Goal: Transaction & Acquisition: Purchase product/service

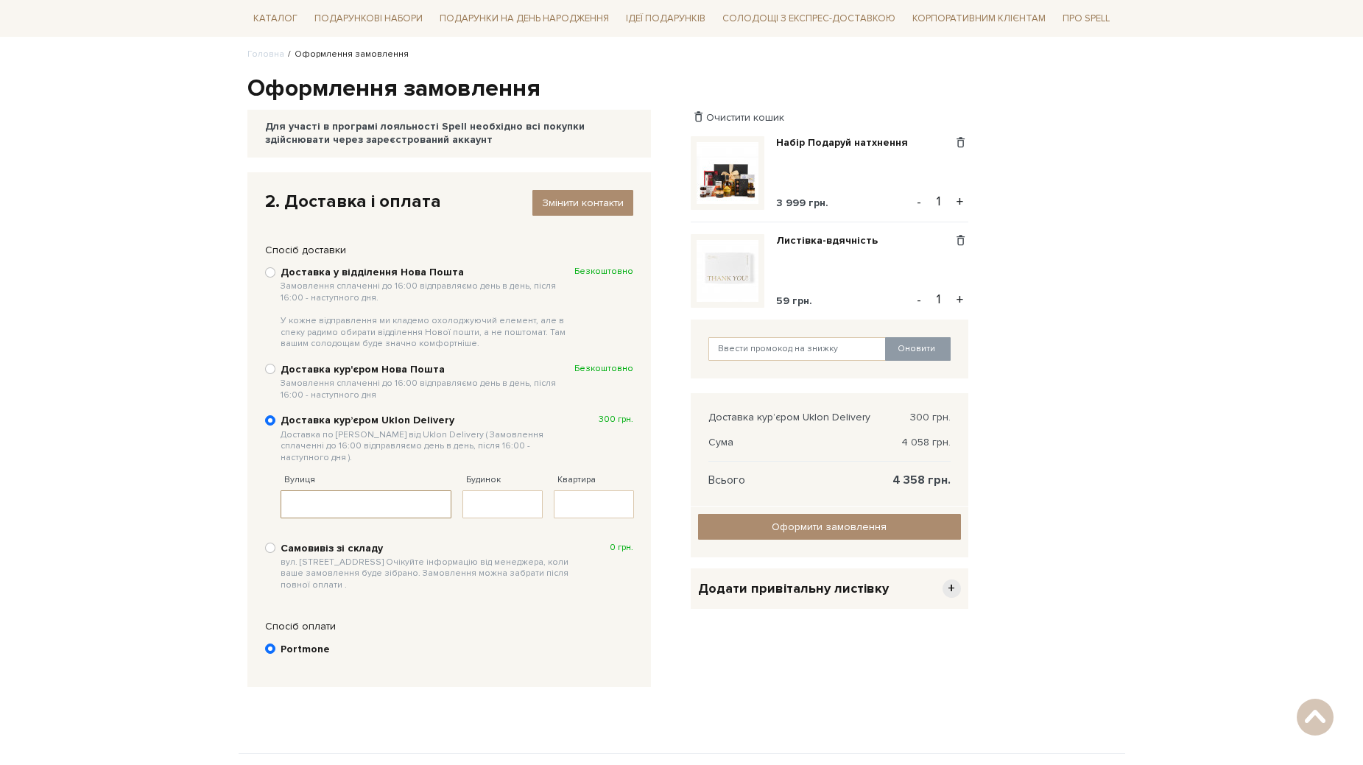
click at [374, 504] on input "Вулиця" at bounding box center [366, 504] width 172 height 28
paste input "Івана Виговського"
type input "Івана Виговського"
click at [513, 498] on input "Будинок" at bounding box center [502, 504] width 80 height 28
click at [486, 498] on input "Будинок" at bounding box center [502, 504] width 80 height 28
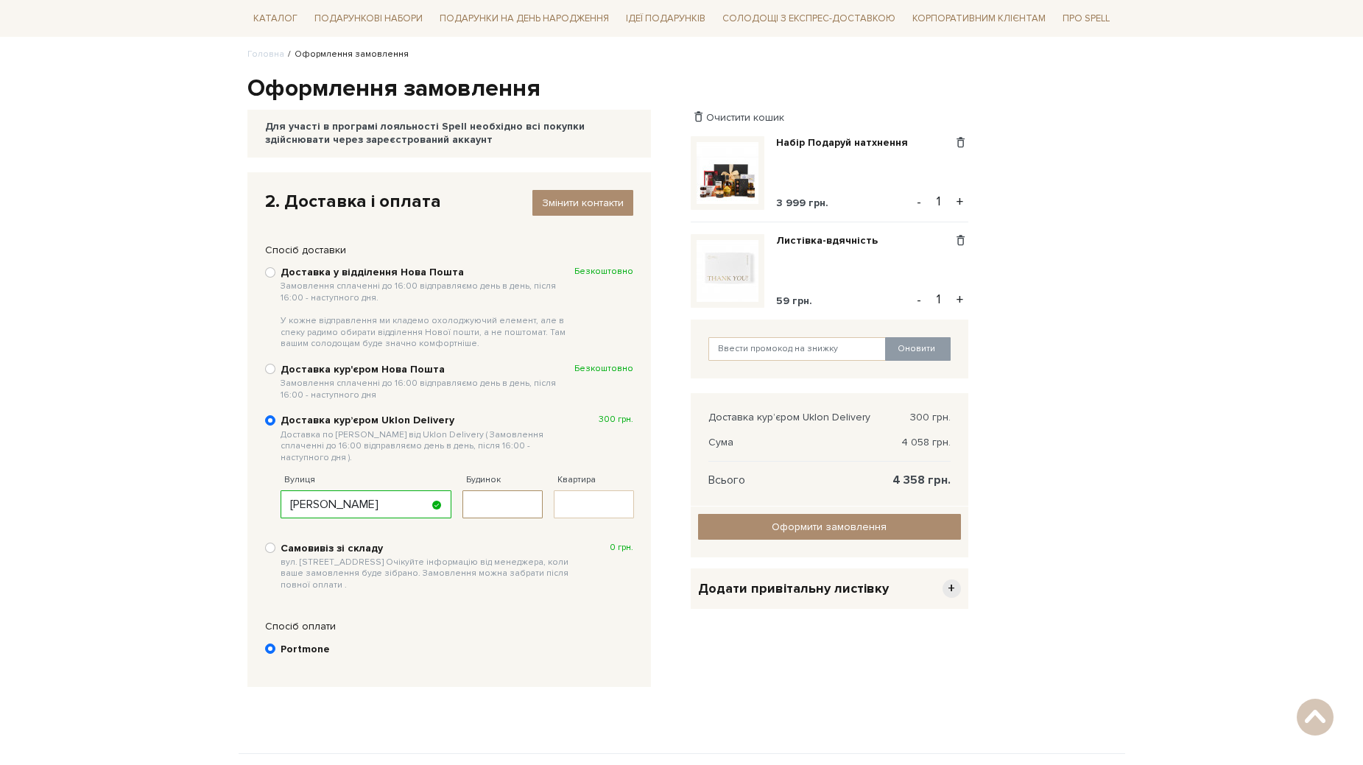
paste input "10Е"
type input "10Е"
click at [520, 519] on div "Доставка у відділення Нова Пошта Замовлення сплаченні до 16:00 відправляємо ден…" at bounding box center [449, 428] width 383 height 342
click at [319, 643] on b "Portmone" at bounding box center [304, 649] width 49 height 13
click at [275, 643] on input "Portmone" at bounding box center [270, 648] width 10 height 10
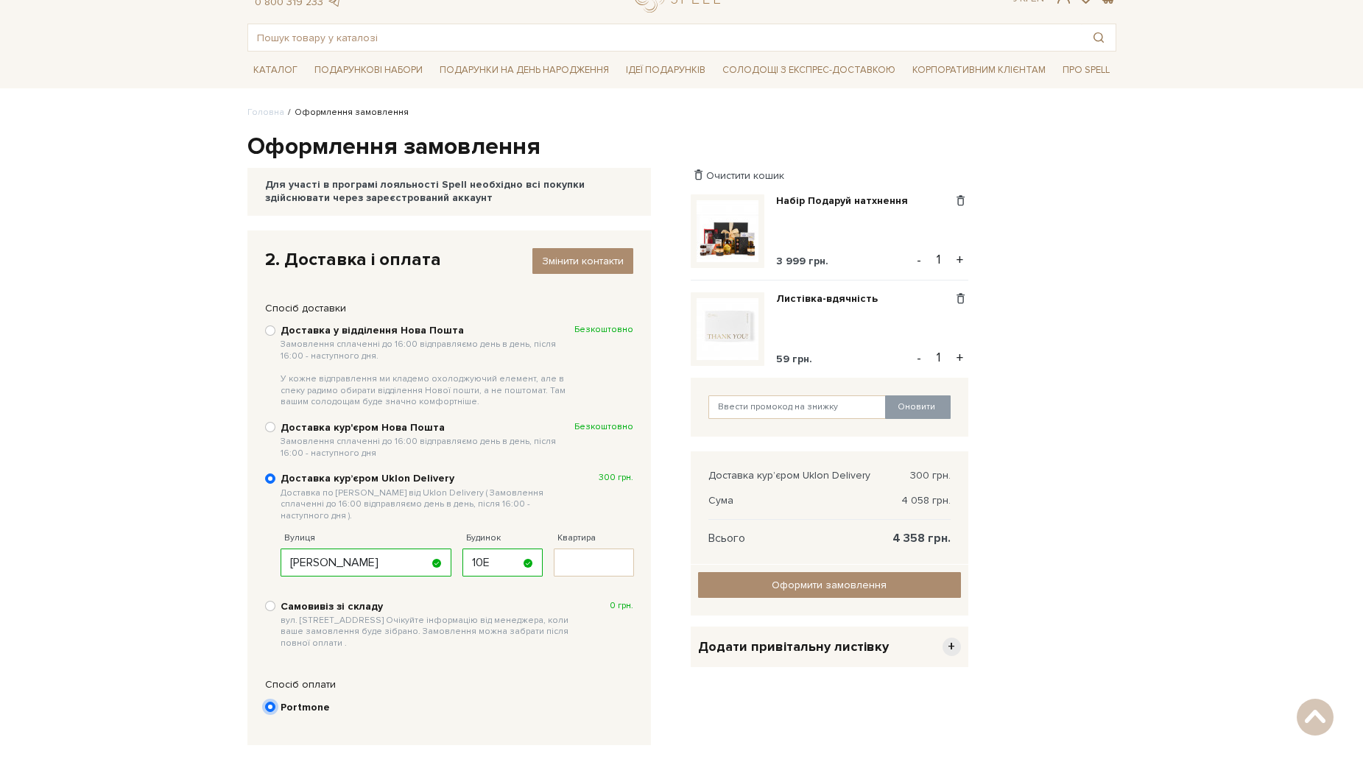
scroll to position [26, 0]
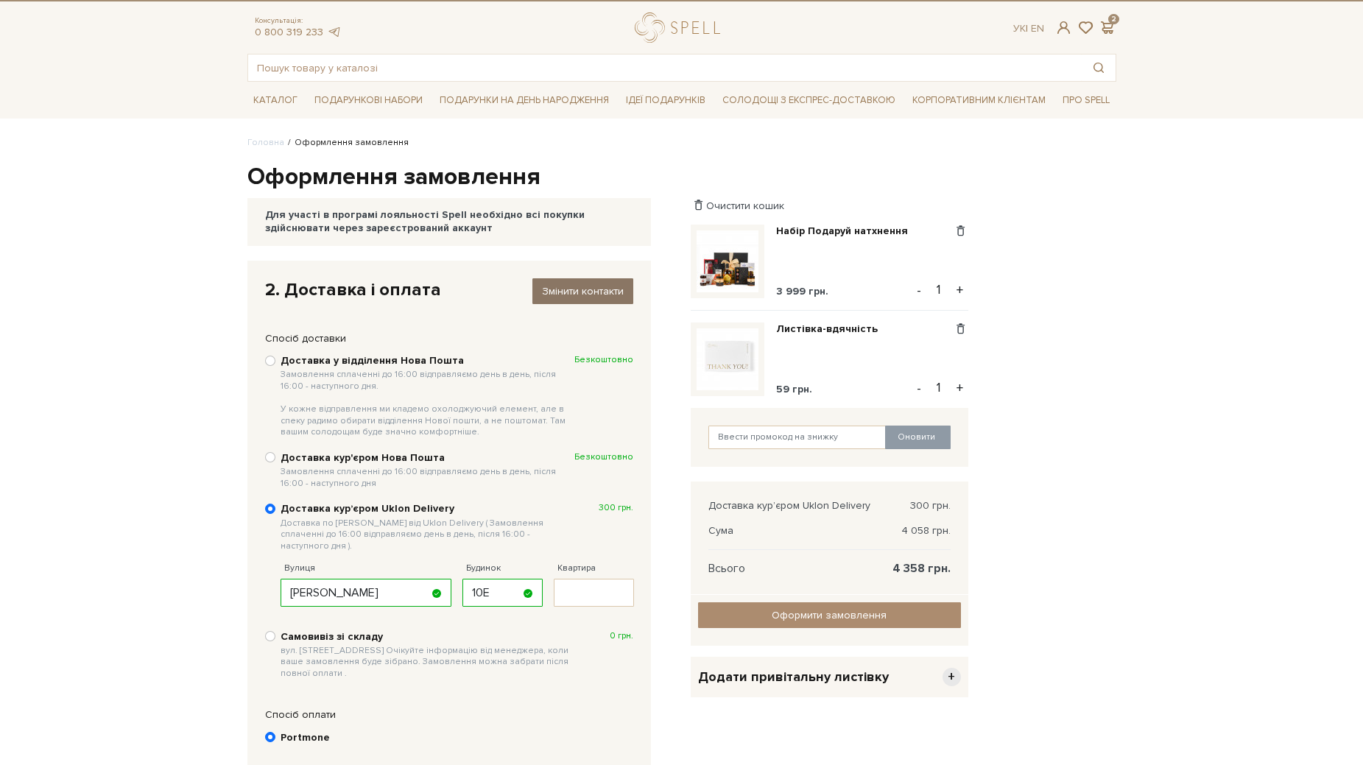
click at [563, 294] on span "Змінити контакти" at bounding box center [583, 291] width 82 height 13
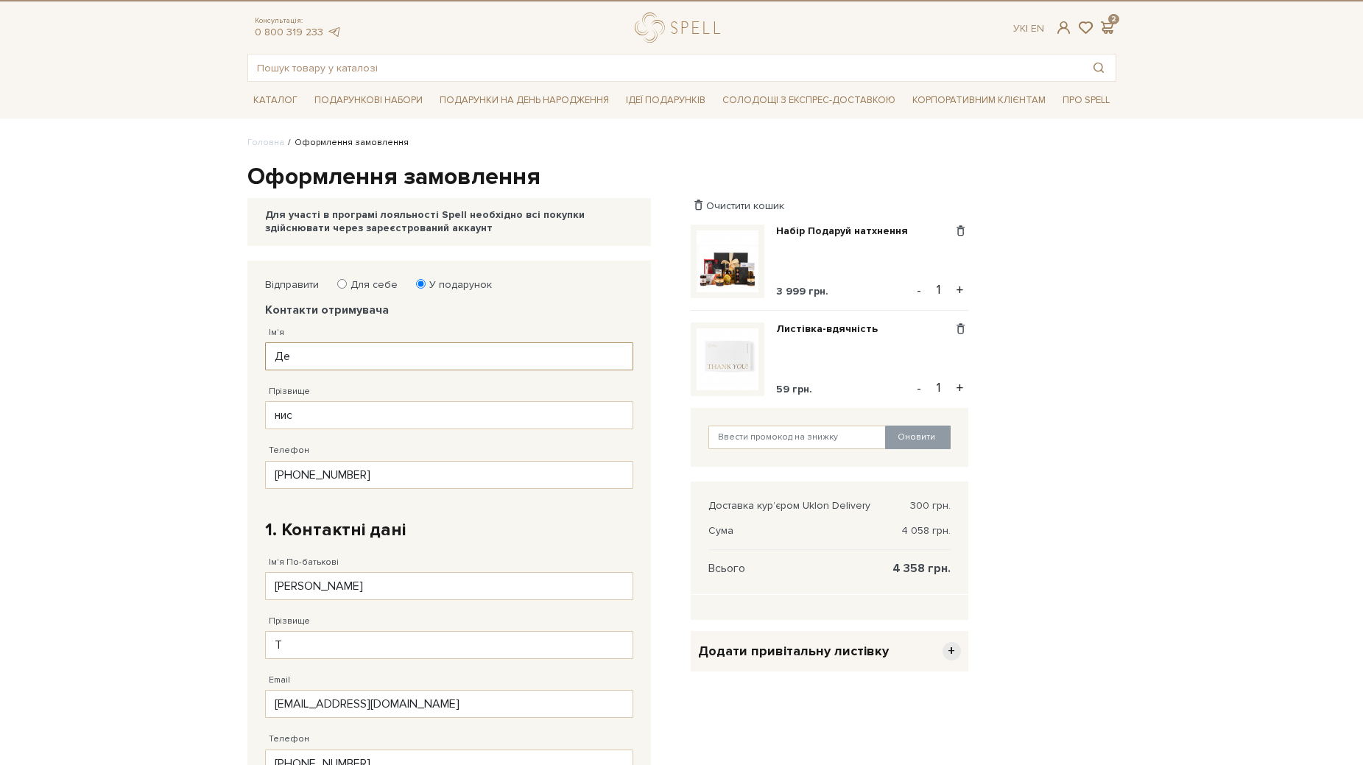
click at [386, 364] on input "Де" at bounding box center [449, 356] width 368 height 28
click at [1072, 235] on div "Оформлення замовлення Для участі в програмі лояльності Spell необхідно всі поку…" at bounding box center [681, 654] width 886 height 985
click at [964, 328] on span at bounding box center [960, 328] width 15 height 13
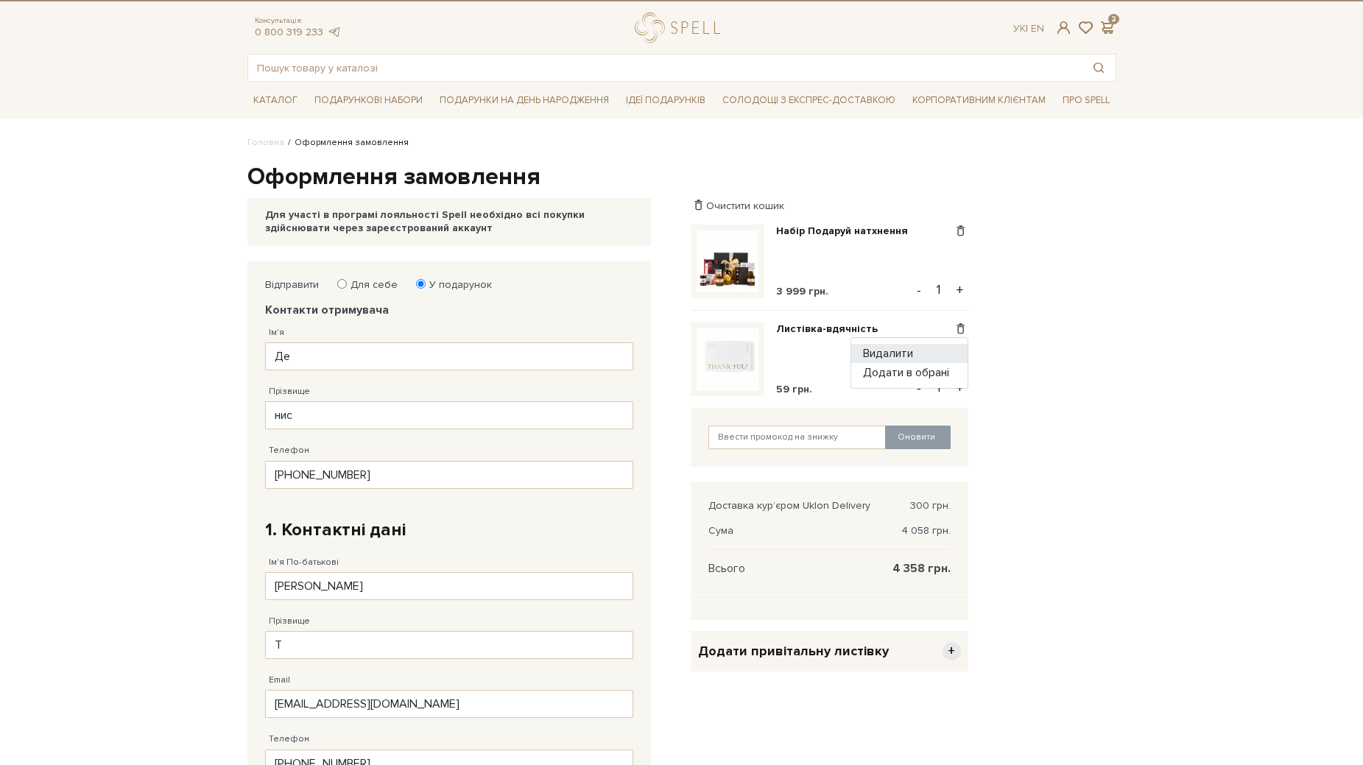
click at [911, 355] on link "Видалити" at bounding box center [909, 353] width 116 height 19
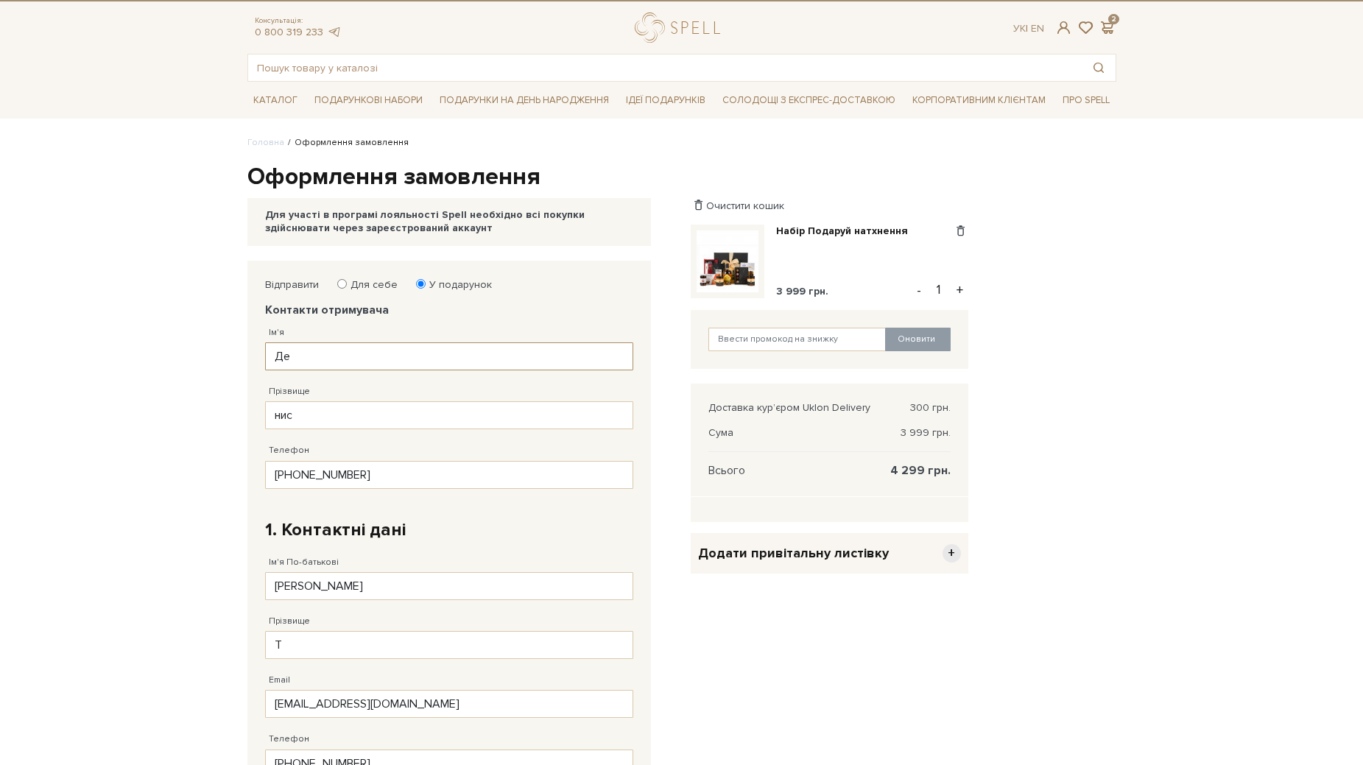
click at [414, 356] on input "Де" at bounding box center [449, 356] width 368 height 28
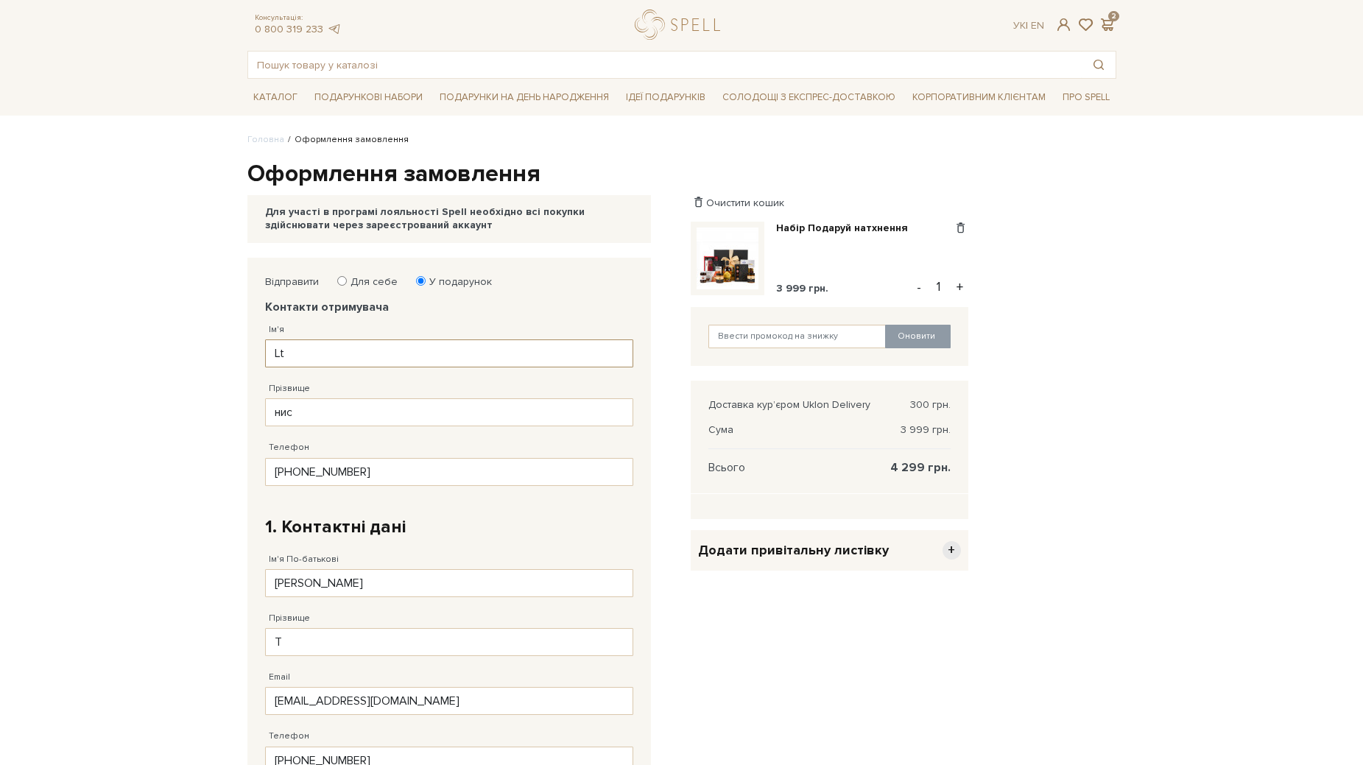
type input "L"
type input "Денис"
click at [375, 406] on input "нис" at bounding box center [449, 412] width 368 height 28
type input "Ратушняк"
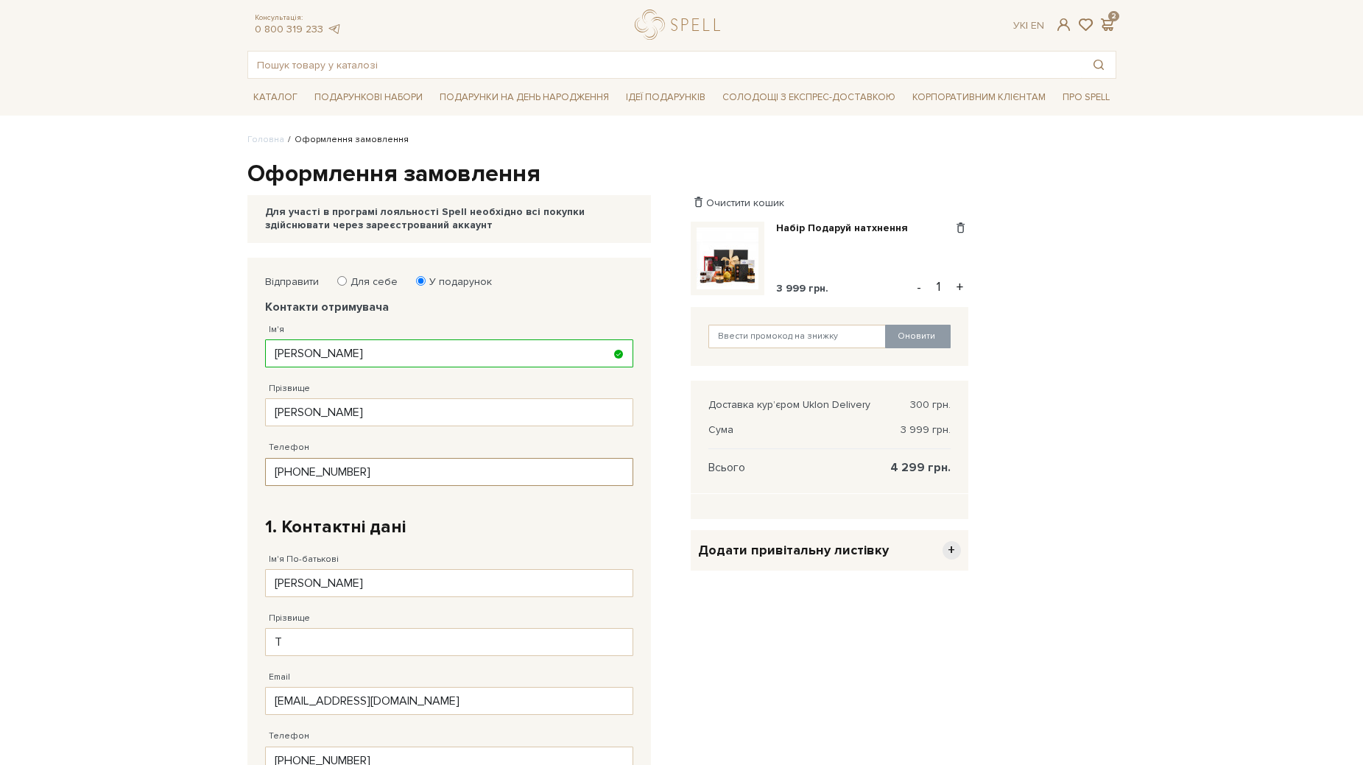
click at [350, 467] on input "38 (088) 938 93 88" at bounding box center [449, 472] width 368 height 28
paste input "98) 769 39 41"
type input "38 (098) 769 39 41"
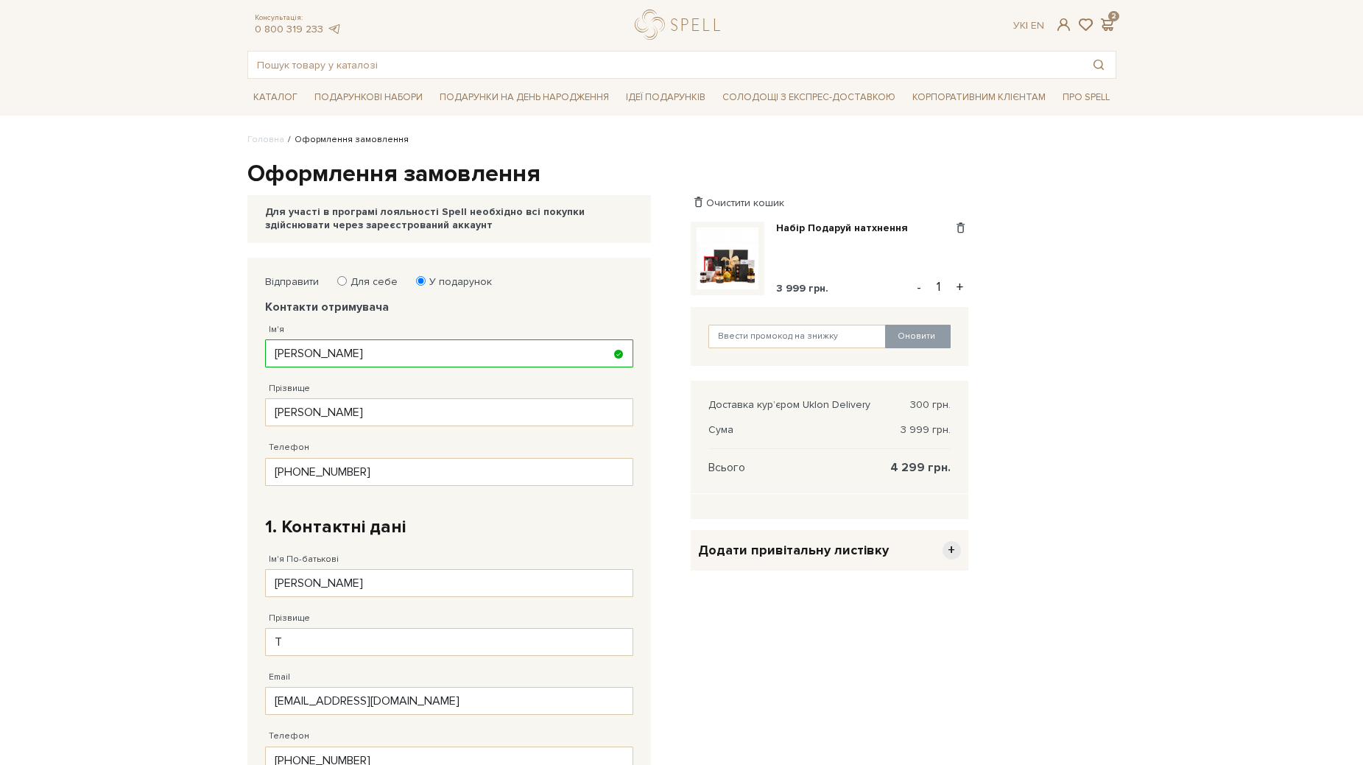
click at [236, 480] on body "Подарункові набори SALE Корпоративним клієнтам Доставка і оплата Консультація: …" at bounding box center [681, 662] width 1363 height 1382
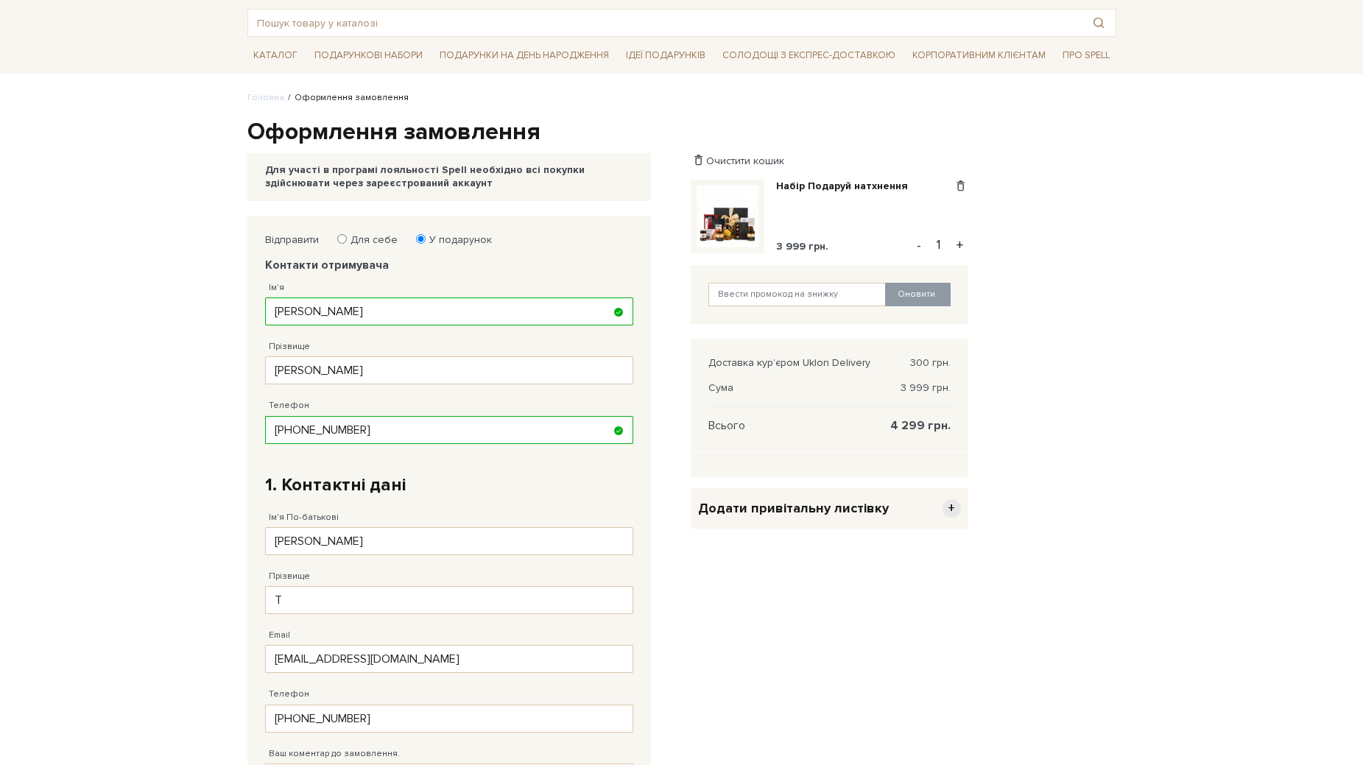
scroll to position [72, 0]
click at [313, 604] on input "Т" at bounding box center [449, 599] width 368 height 28
type input "Томашевська"
click at [289, 657] on input "test@gmail.com" at bounding box center [449, 658] width 368 height 28
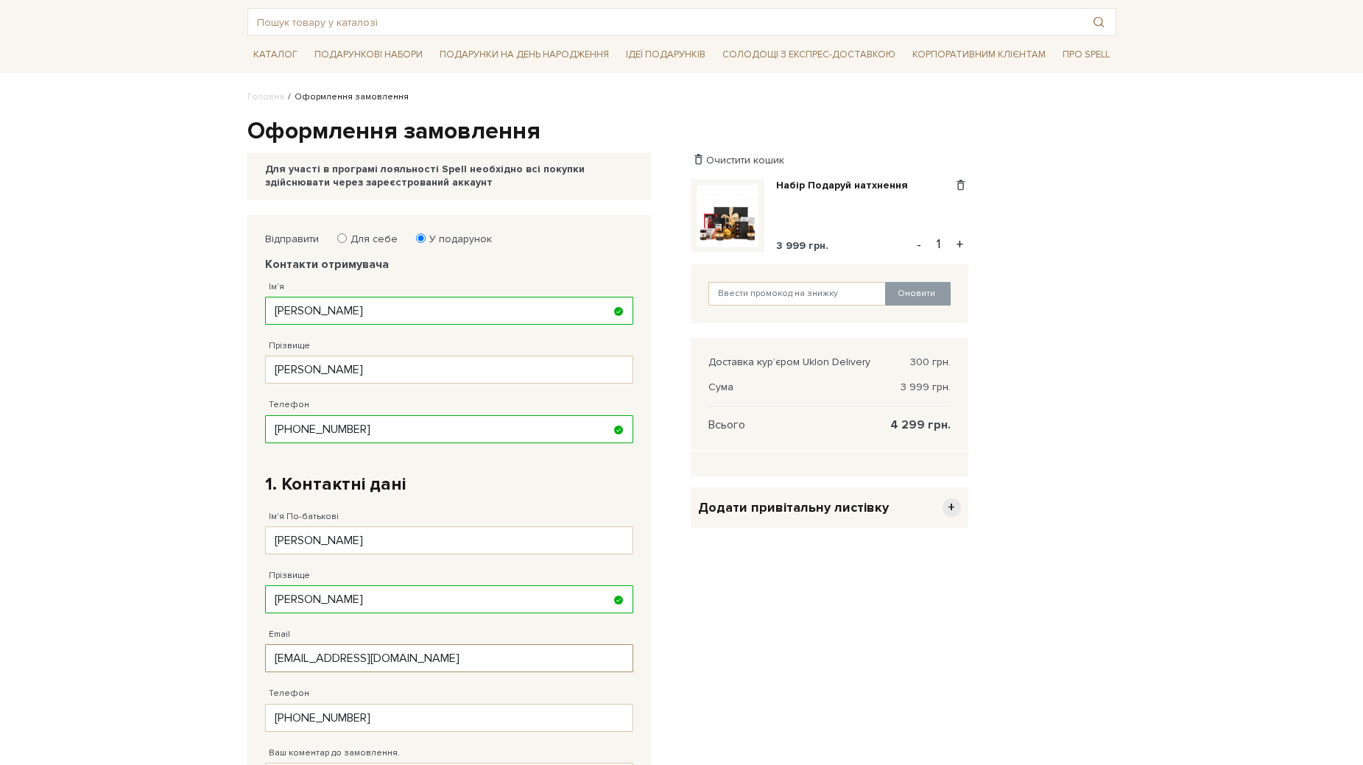
type input "xuanochka@gmail.com"
click at [801, 681] on div "Очистити кошик Набір Подаруй натхнення 3 999 грн. Видалити Додати в обрані - 1 …" at bounding box center [829, 658] width 295 height 886
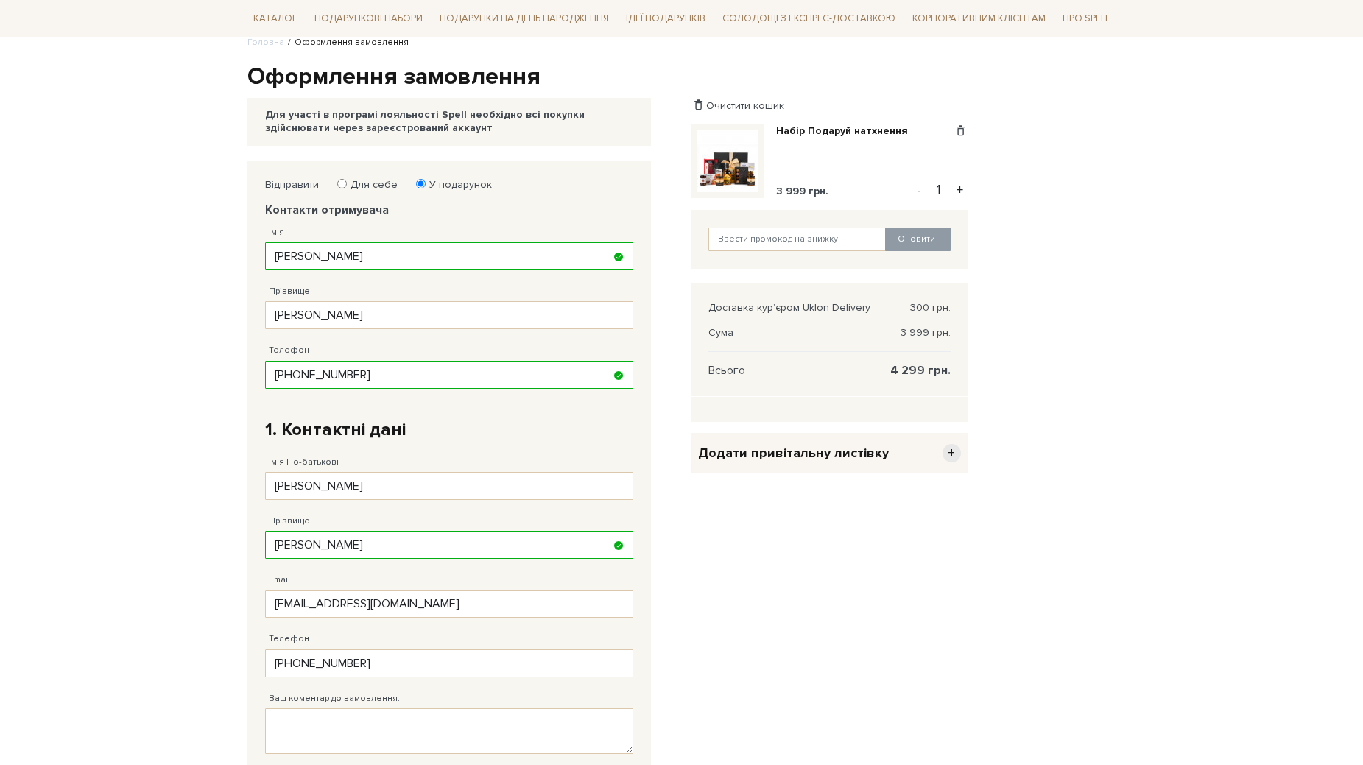
scroll to position [202, 0]
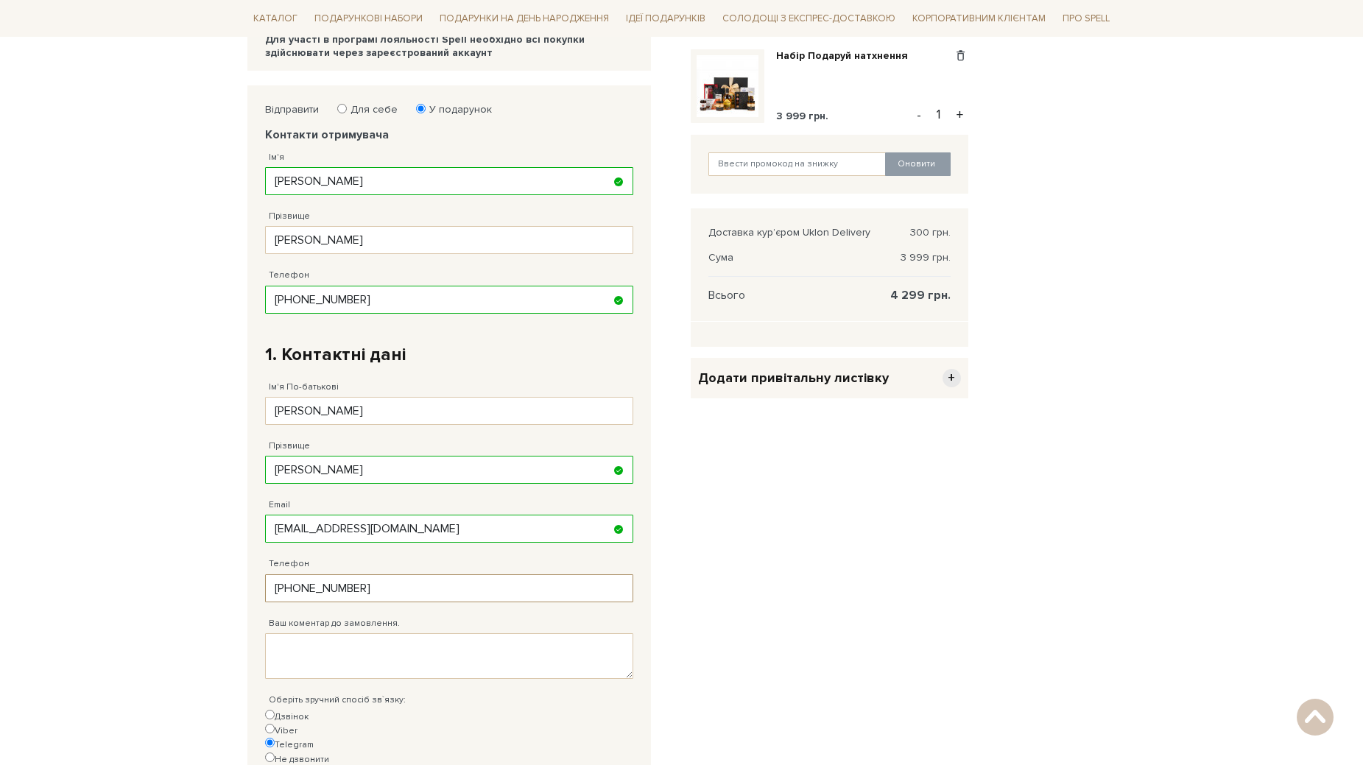
click at [361, 580] on input "38 (034) 040 40 40" at bounding box center [449, 588] width 368 height 28
type input "38 (093) 407 09 29"
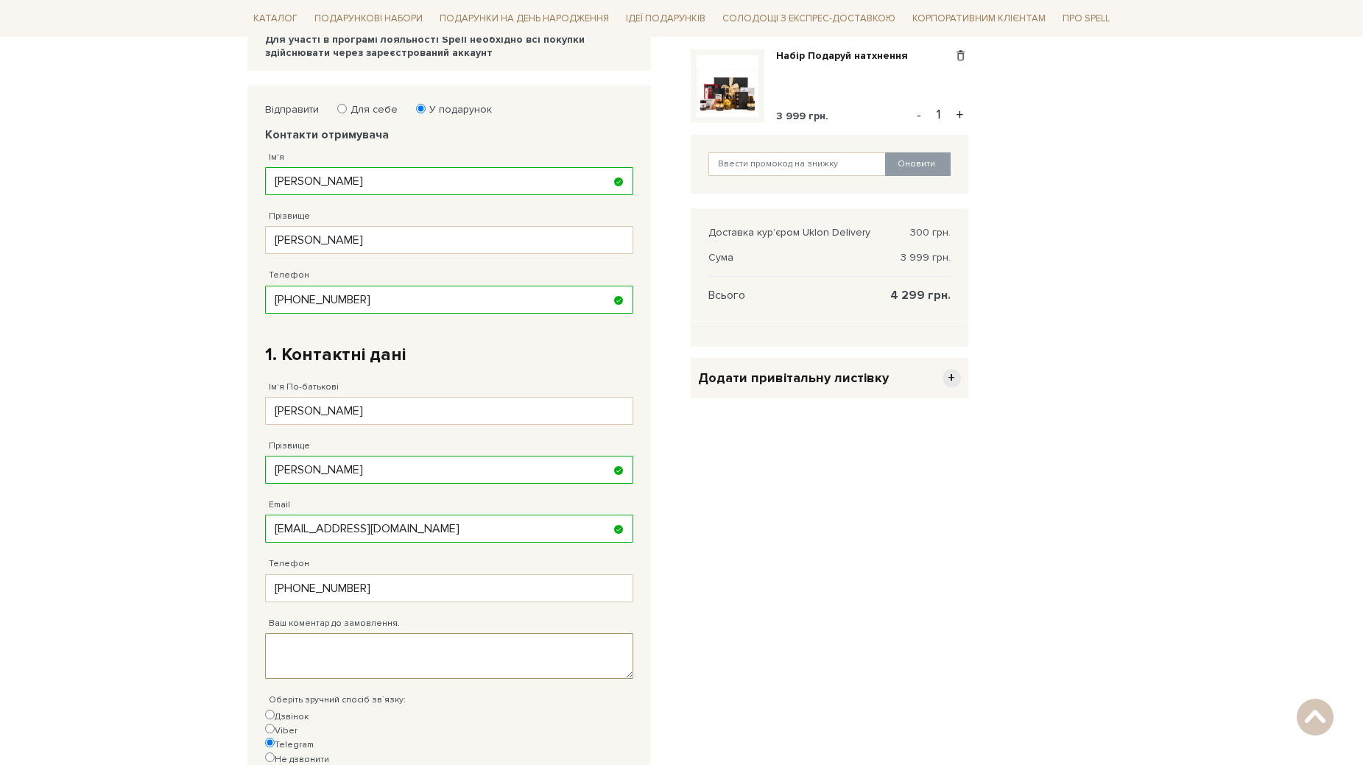
click at [352, 640] on textarea "Ваш коментар до замовлення." at bounding box center [449, 656] width 368 height 46
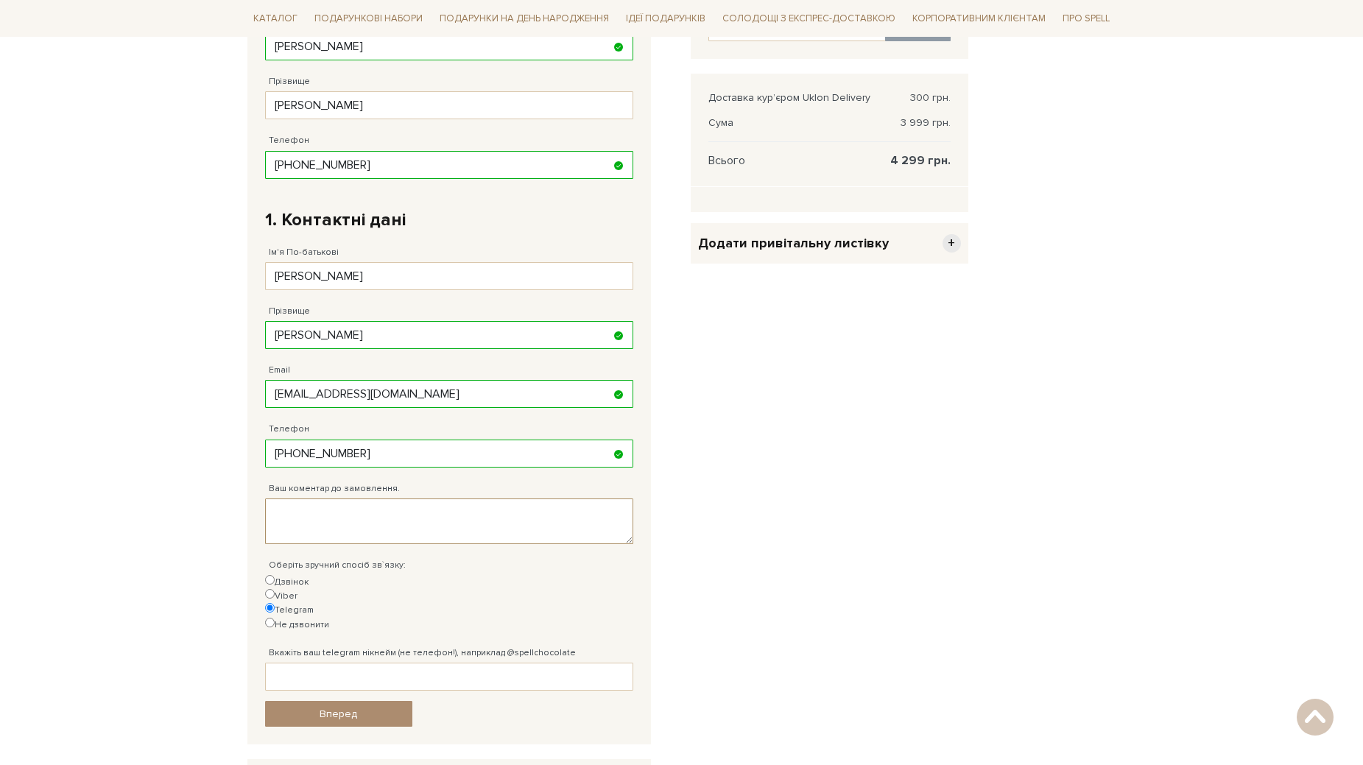
scroll to position [346, 0]
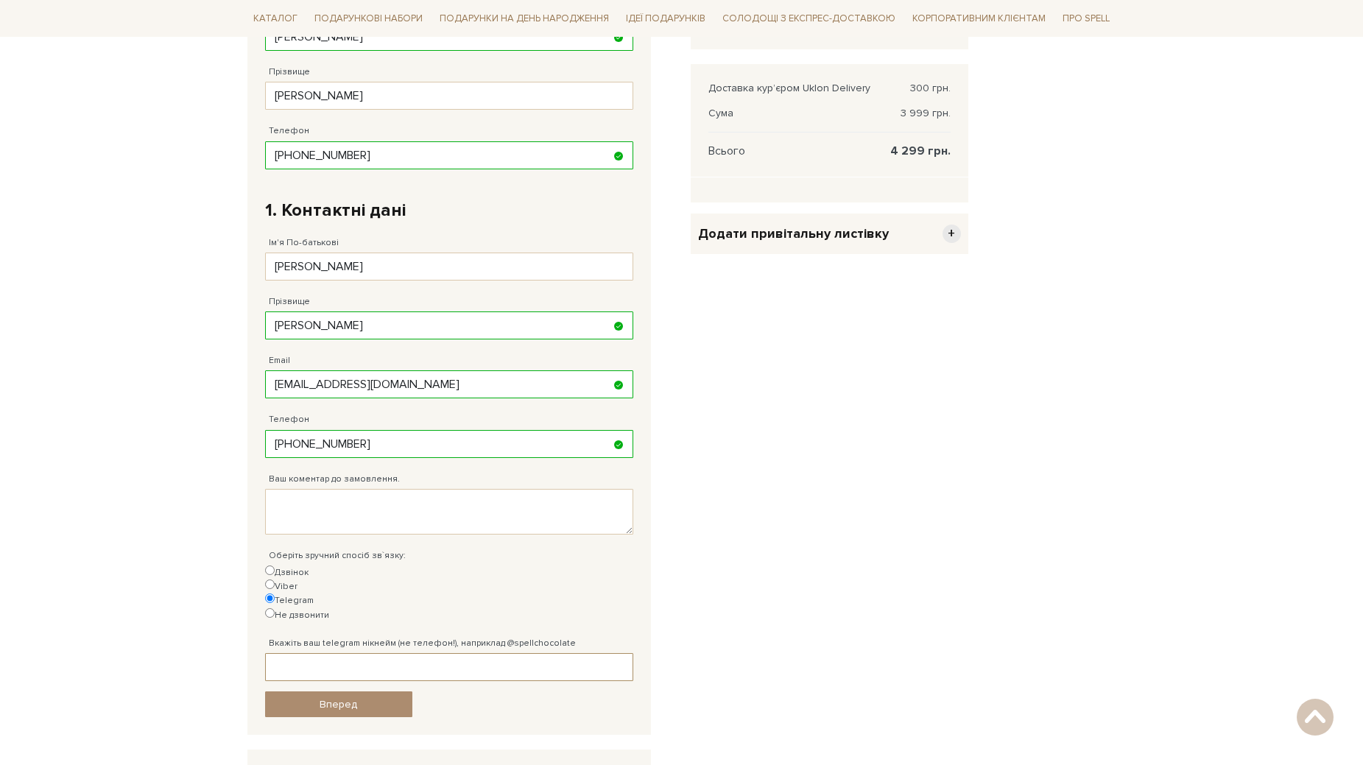
click at [417, 653] on input "Вкажіть ваш telegram нікнейм (не телефон!), наприклад @spellchocolate" at bounding box center [449, 667] width 368 height 28
type input """
type input "@mortsmith"
click at [410, 501] on textarea "Ваш коментар до замовлення." at bounding box center [449, 512] width 368 height 46
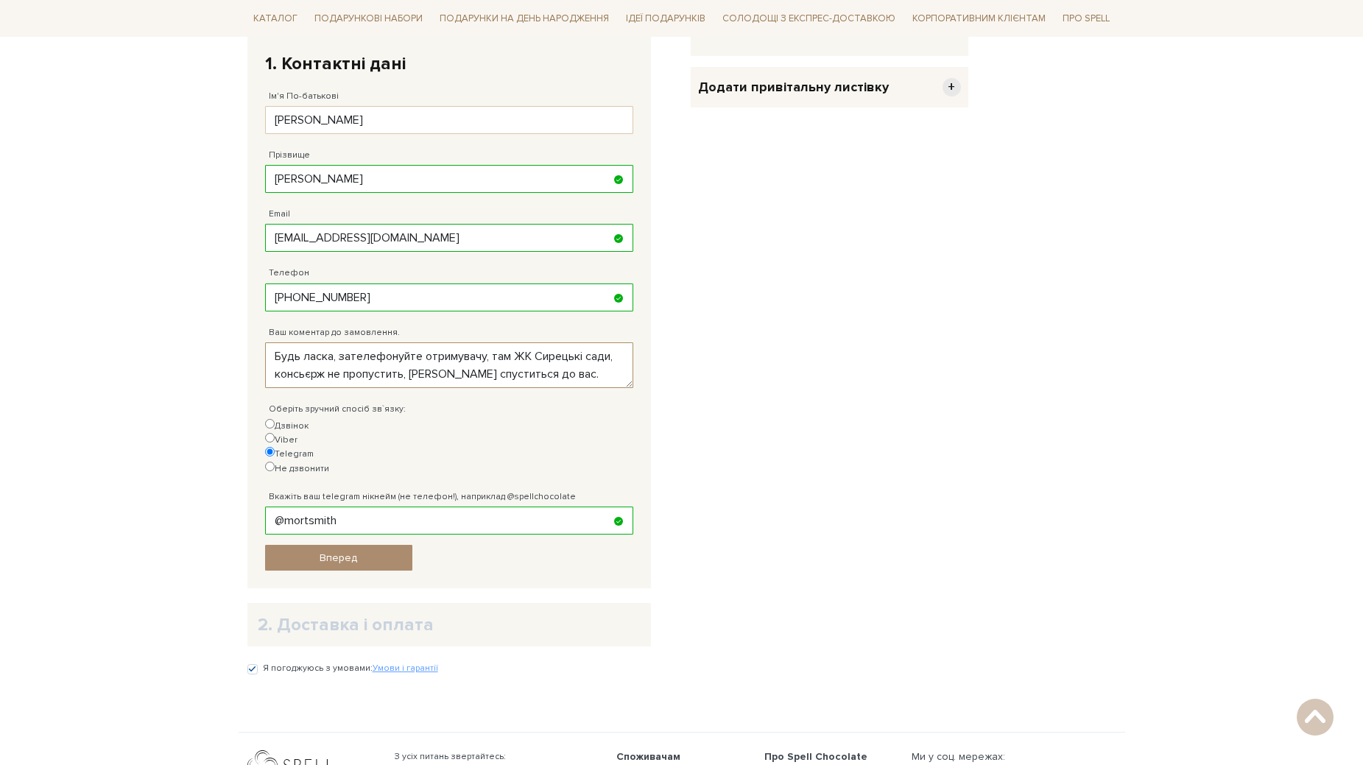
scroll to position [494, 0]
click at [428, 370] on textarea "Будь ласка, зателефонуйте отримувачу, там ЖК Сирецькі сади, консьєрж не пропуст…" at bounding box center [449, 364] width 368 height 46
click at [488, 356] on textarea "Будь ласка, зателефонуйте отримувачу, там ЖК Сирецькі сади, консьєрж не пропуст…" at bounding box center [449, 364] width 368 height 46
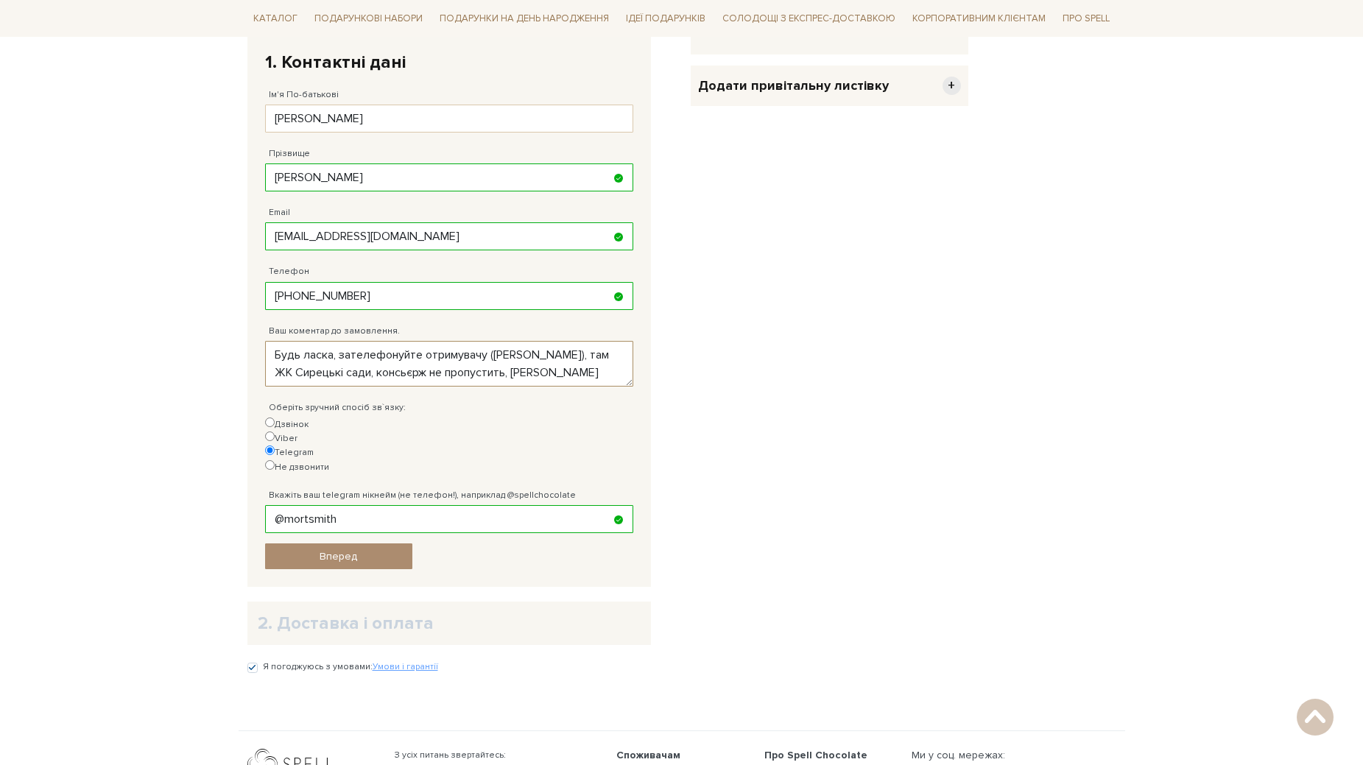
click at [338, 358] on textarea "Будь ласка, зателефонуйте отримувачу (Денису), там ЖК Сирецькі сади, консьєрж н…" at bounding box center [449, 364] width 368 height 46
click at [375, 374] on textarea "Будь ласка, по приїзду зателефонуйте отримувачу (Денису), там ЖК Сирецькі сади,…" at bounding box center [449, 364] width 368 height 46
click at [532, 359] on textarea "Будь ласка, по приїзду зателефонуйте отримувачу (Денису), там ЖК Сирецькі сади,…" at bounding box center [449, 364] width 368 height 46
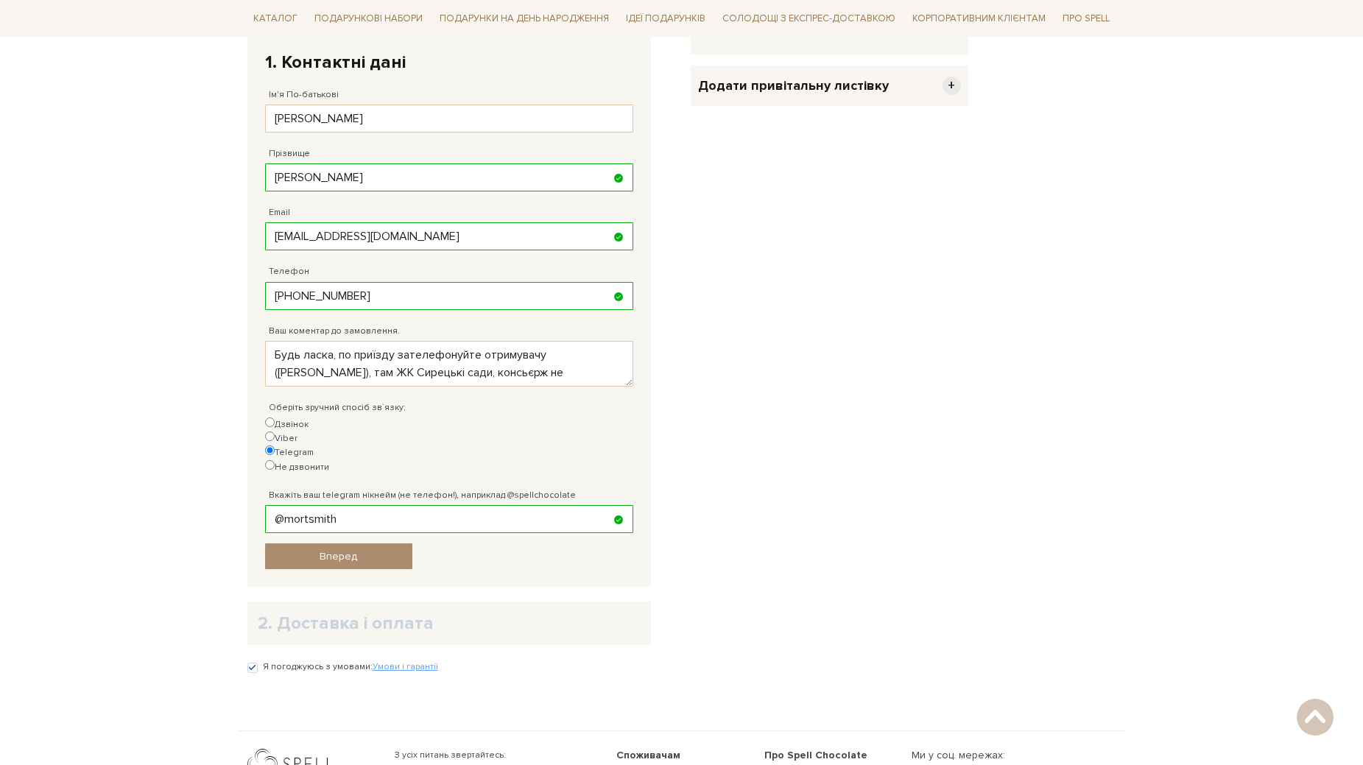
click at [756, 299] on div "Очистити кошик Набір Подаруй натхнення 3 999 грн. Видалити Додати в обрані - 1 …" at bounding box center [829, 236] width 295 height 886
click at [524, 383] on textarea "Будь ласка, по приїзду зателефонуйте отримувачу (Денису), там ЖК Сирецькі сади,…" at bounding box center [449, 364] width 368 height 46
type textarea "Будь ласка, по приїзду зателефонуйте отримувачу (Денису), там ЖК Сирецькі сади,…"
click at [342, 550] on span "Вперед" at bounding box center [338, 556] width 38 height 13
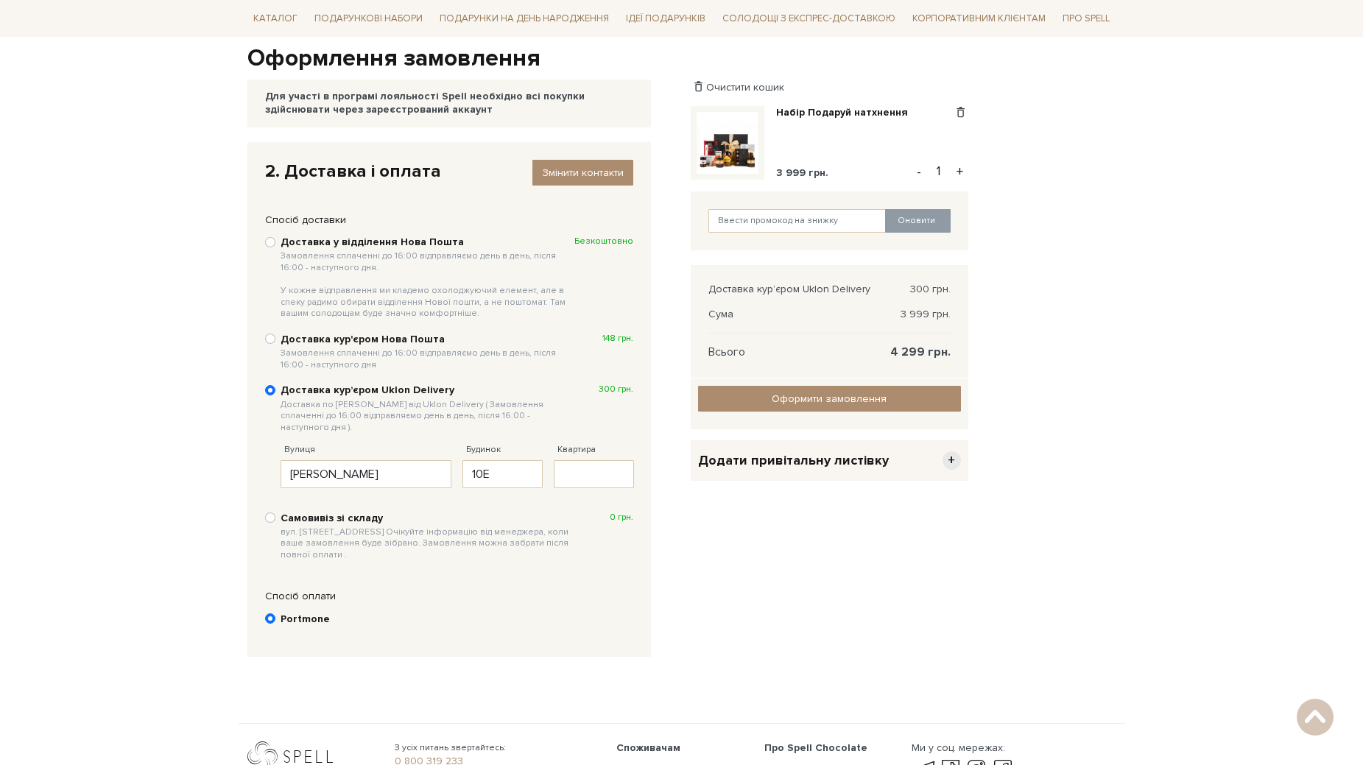
scroll to position [142, 0]
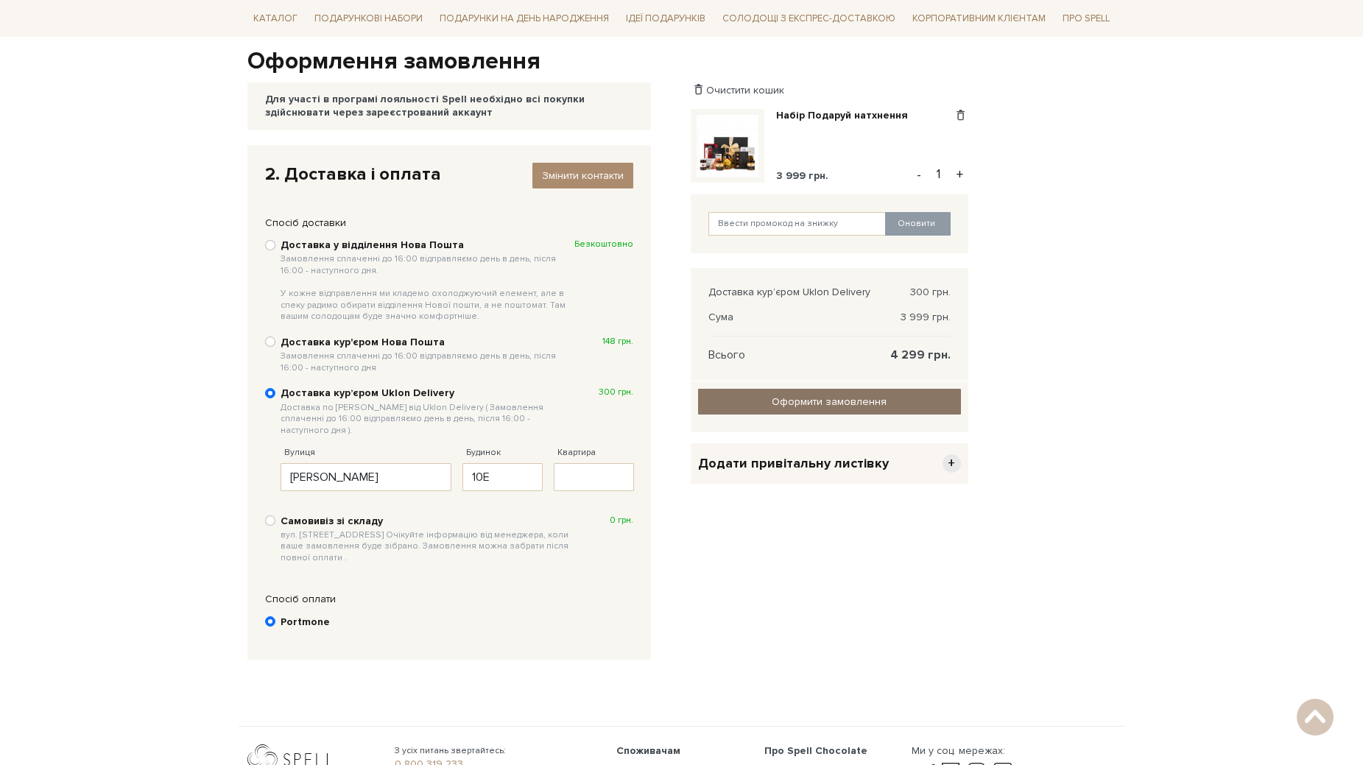
click at [783, 401] on input "Оформити замовлення" at bounding box center [829, 402] width 263 height 26
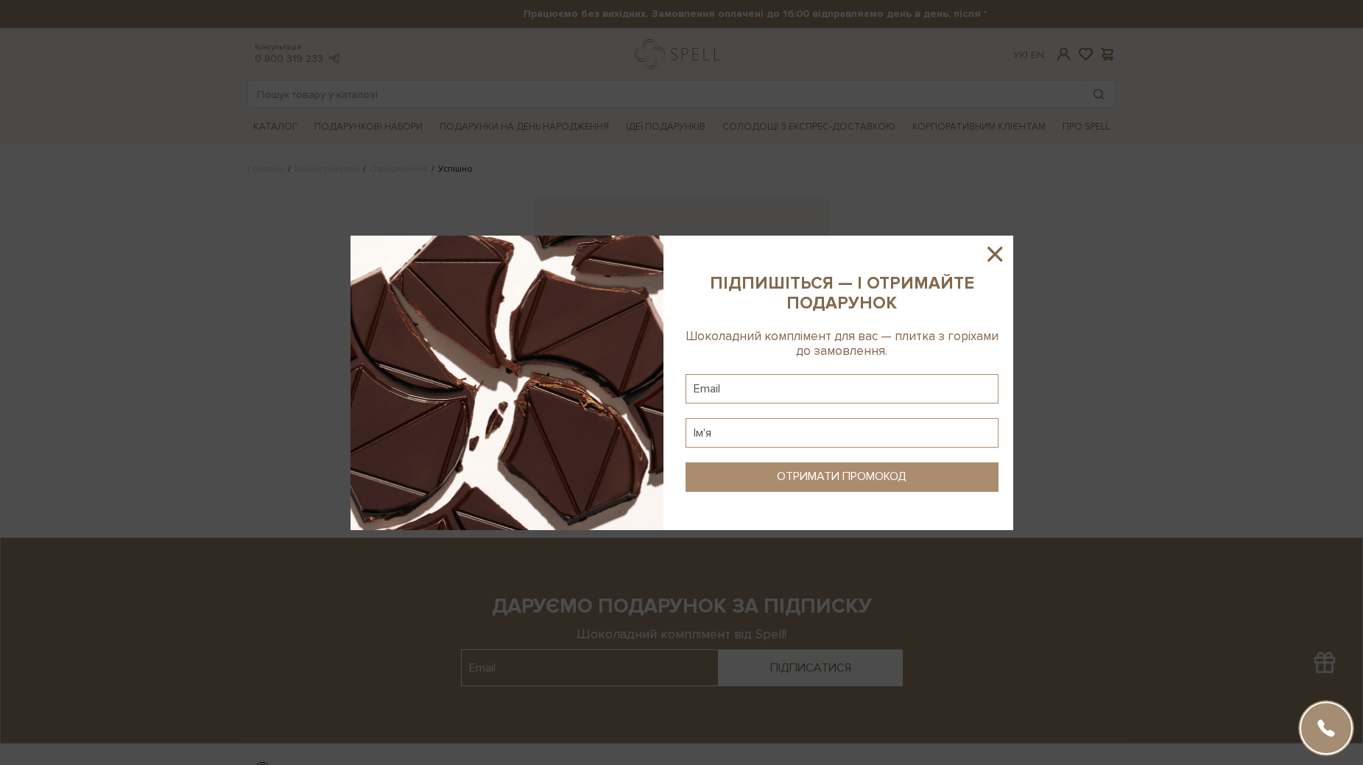
click at [1001, 255] on icon at bounding box center [994, 253] width 25 height 25
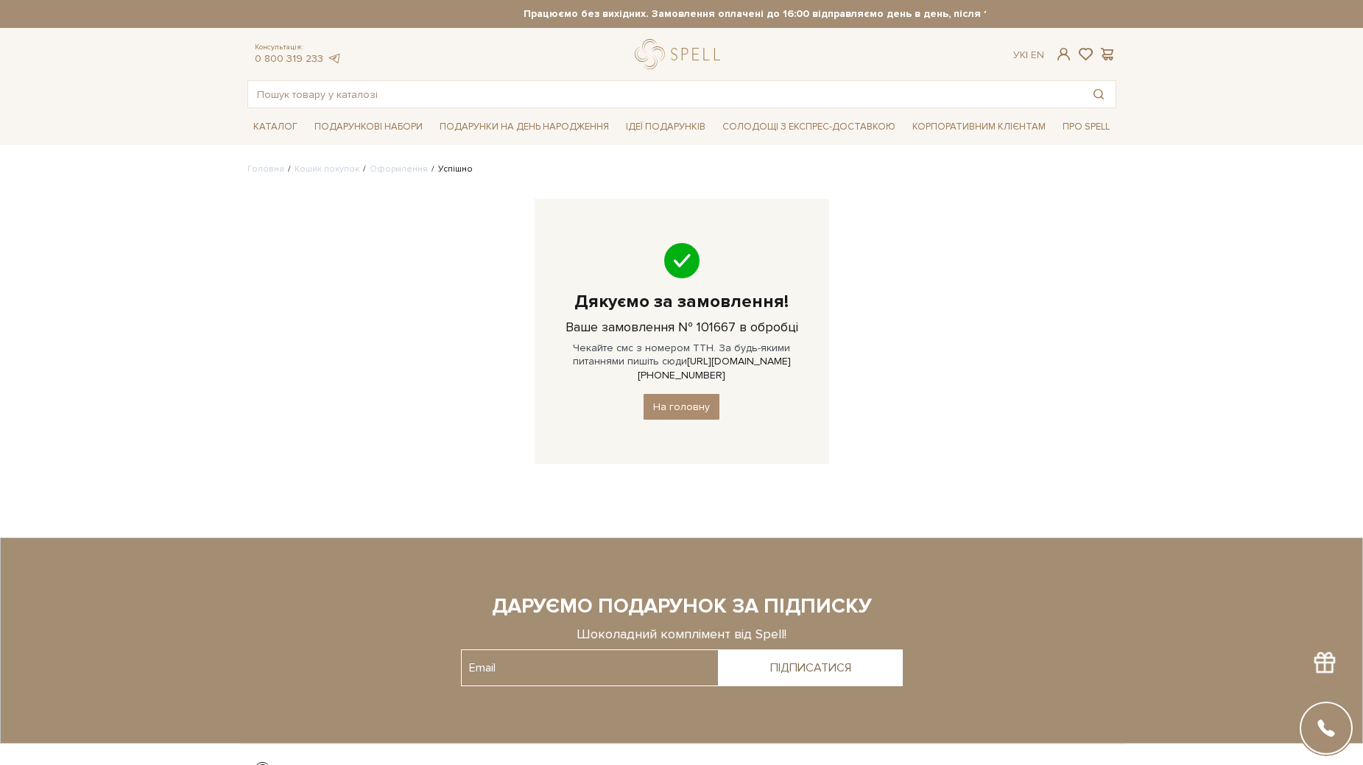
drag, startPoint x: 674, startPoint y: 361, endPoint x: 802, endPoint y: 366, distance: 128.2
click at [802, 366] on div "Дякуємо за замовлення! Ваше замовлення № 101667 в обробці Чекайте смс з номером…" at bounding box center [681, 331] width 294 height 265
copy div "[URL][DOMAIN_NAME][PHONE_NUMBER]"
click at [864, 457] on div "Головна Кошик покупок Оформлення Успішно Дякуємо за замовлення! Ваше замовлення…" at bounding box center [681, 324] width 886 height 322
